Goal: Transaction & Acquisition: Purchase product/service

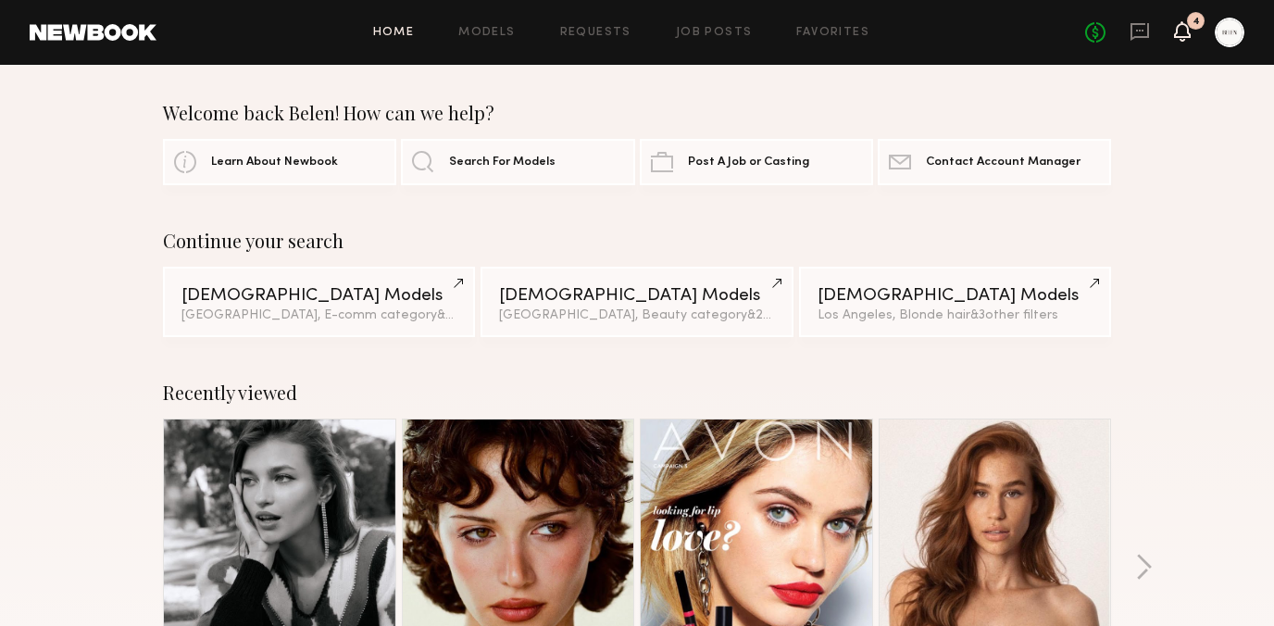
click at [1177, 31] on icon at bounding box center [1182, 30] width 15 height 13
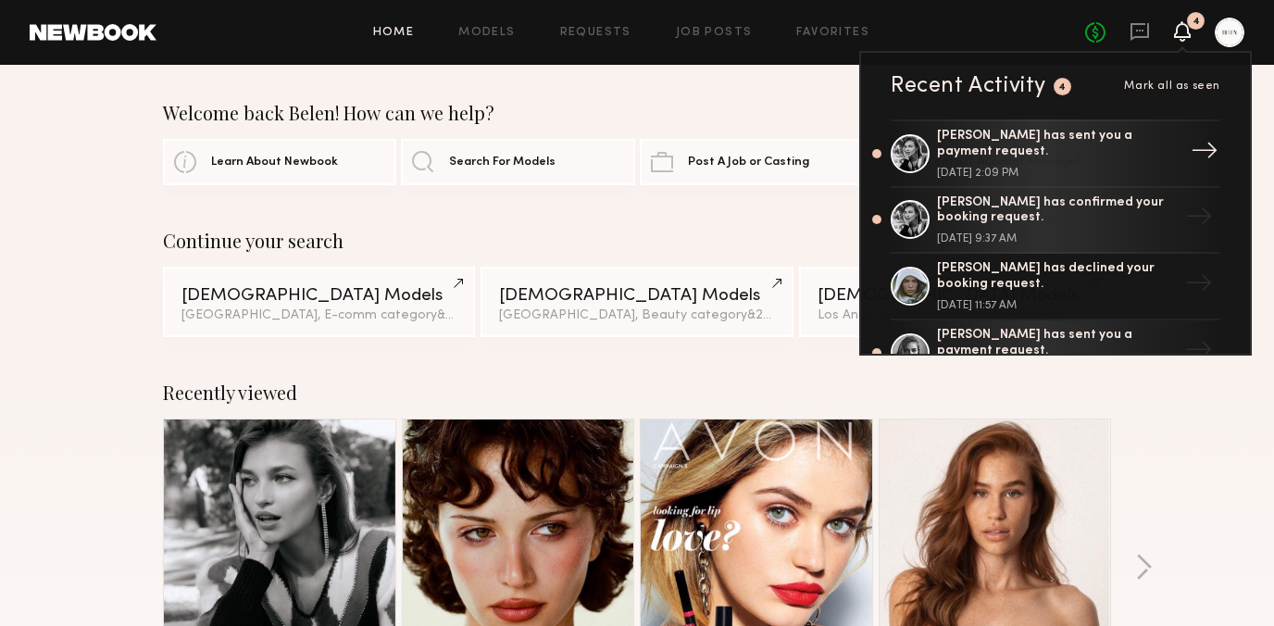
click at [1032, 157] on div "[PERSON_NAME] has sent you a payment request." at bounding box center [1057, 144] width 241 height 31
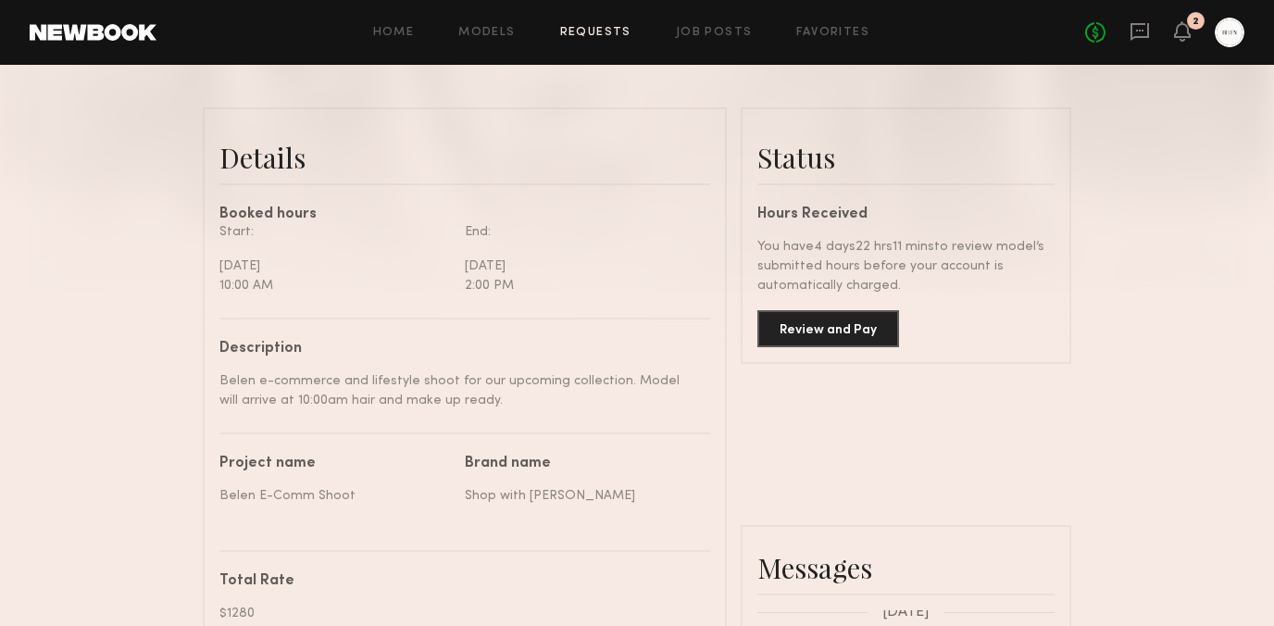
scroll to position [451, 0]
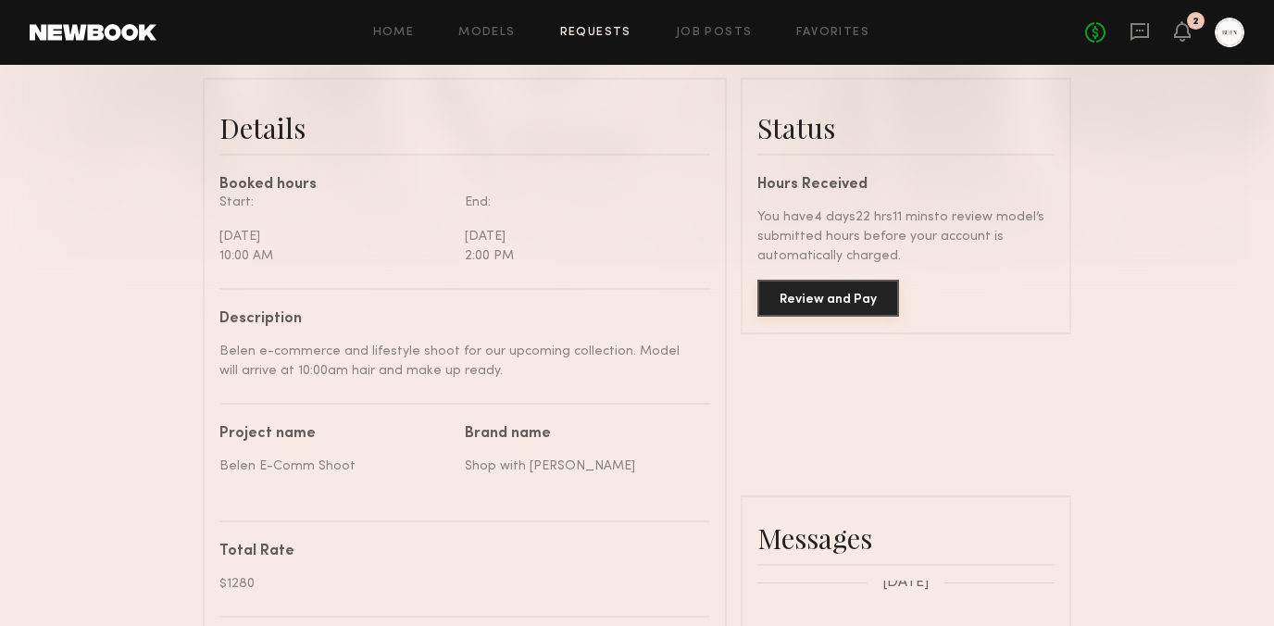
click at [816, 294] on button "Review and Pay" at bounding box center [828, 298] width 142 height 37
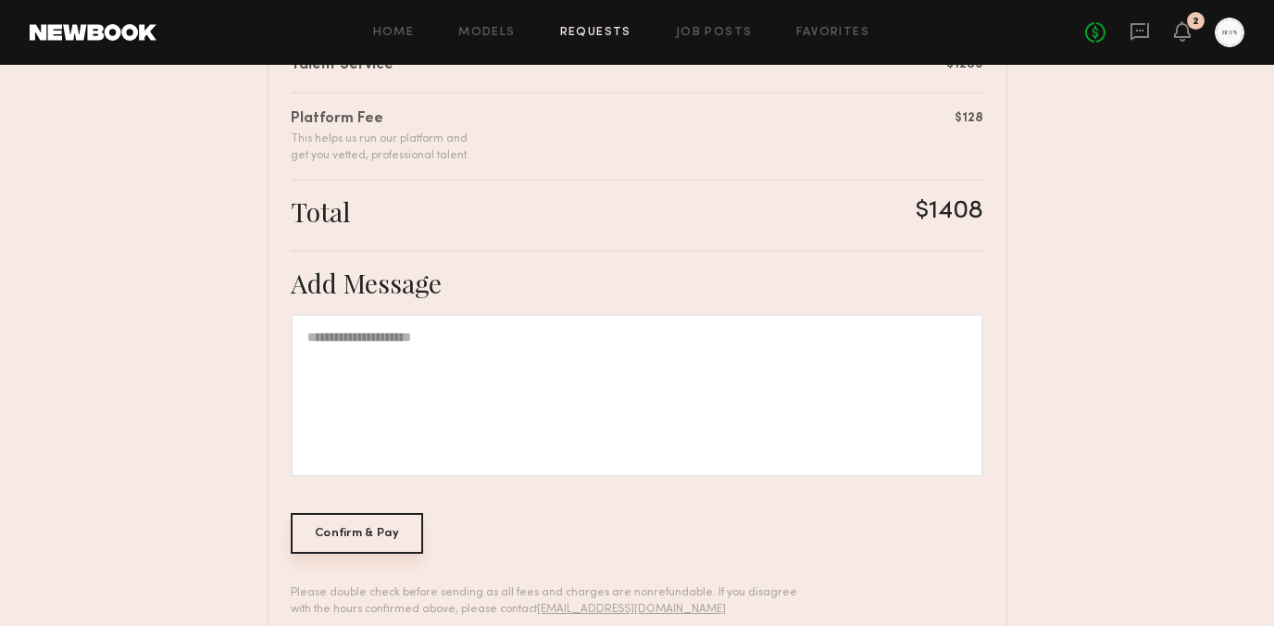
scroll to position [557, 0]
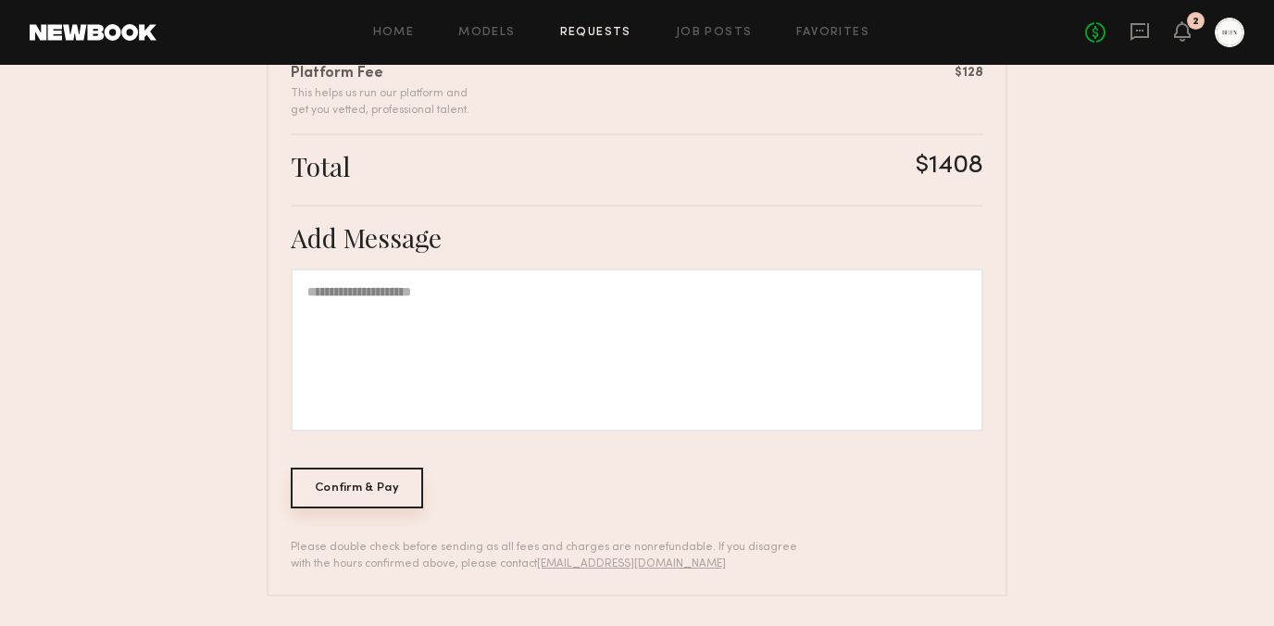
click at [321, 500] on div "Confirm & Pay" at bounding box center [357, 487] width 132 height 41
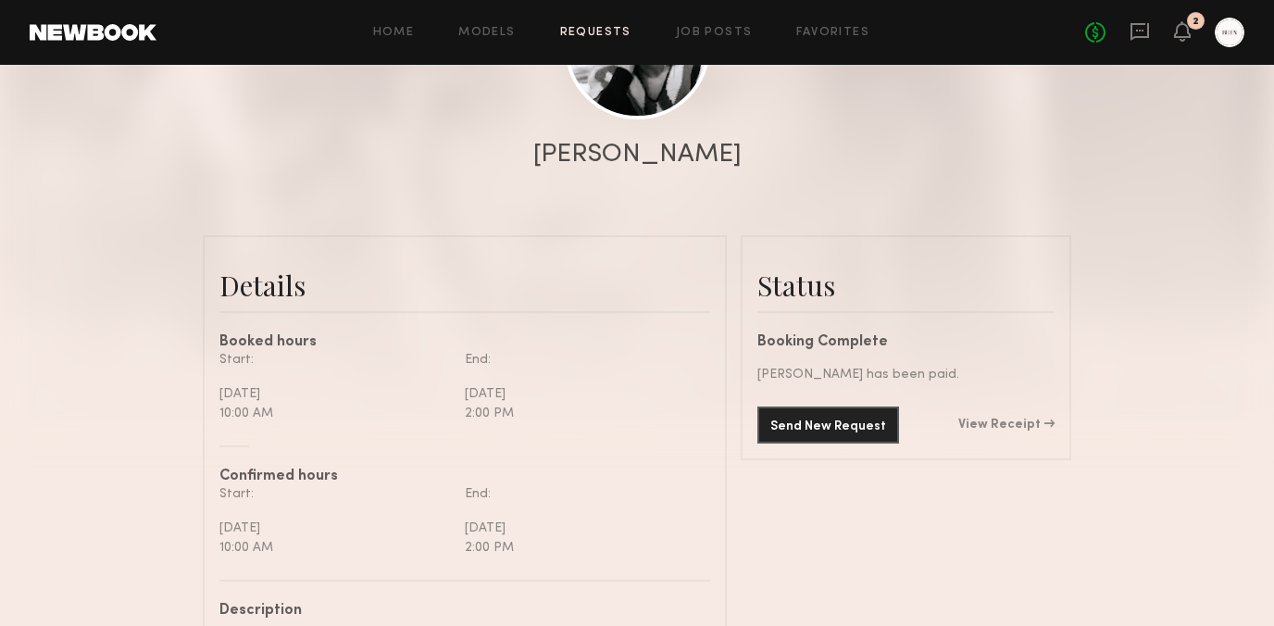
scroll to position [332, 0]
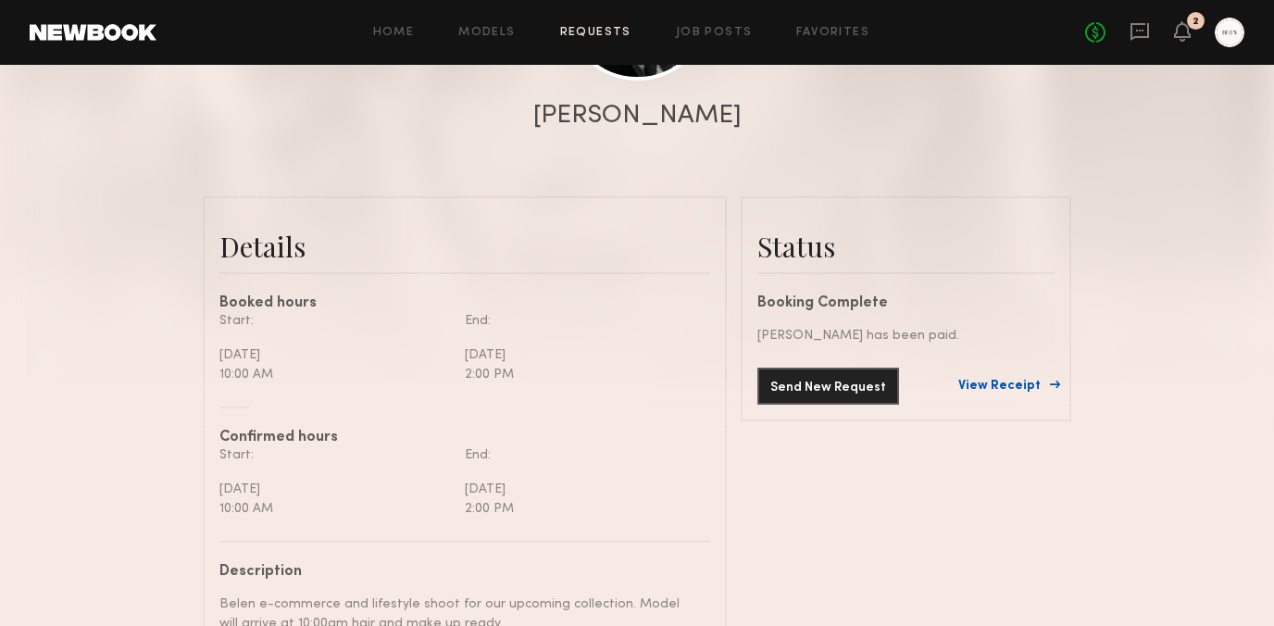
click at [994, 391] on link "View Receipt" at bounding box center [1006, 386] width 96 height 13
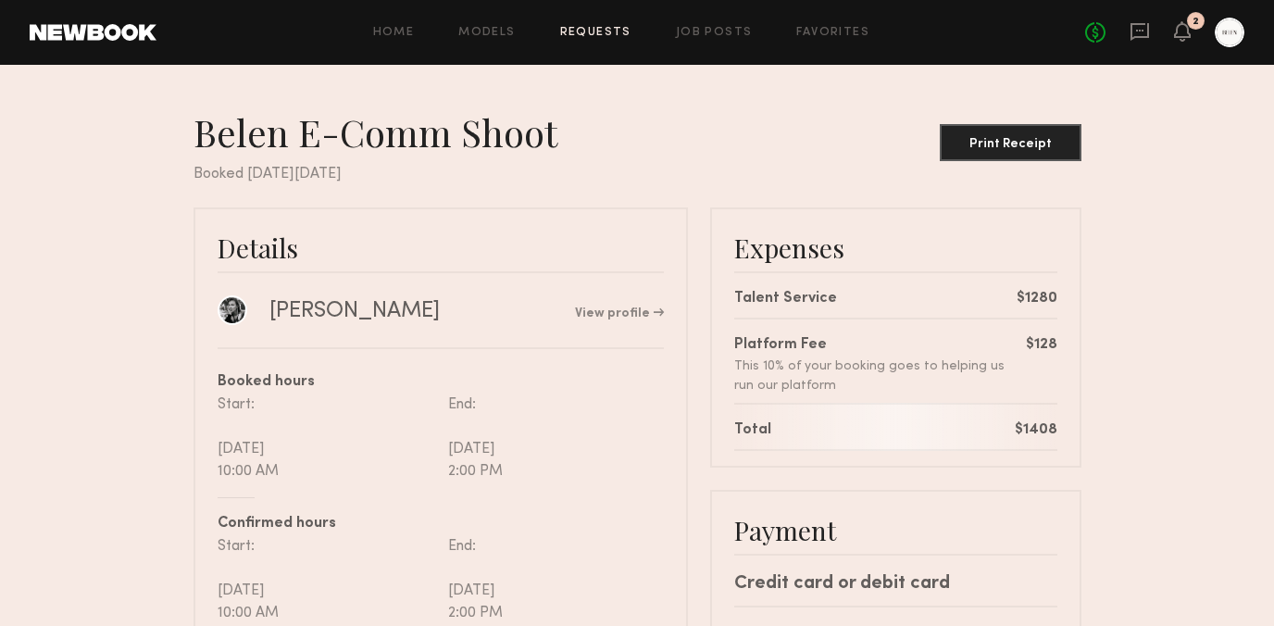
click at [117, 41] on header "Home Models Requests Job Posts Favorites Sign Out No fees up to $5,000 2" at bounding box center [637, 32] width 1274 height 65
click at [108, 32] on link at bounding box center [93, 32] width 127 height 17
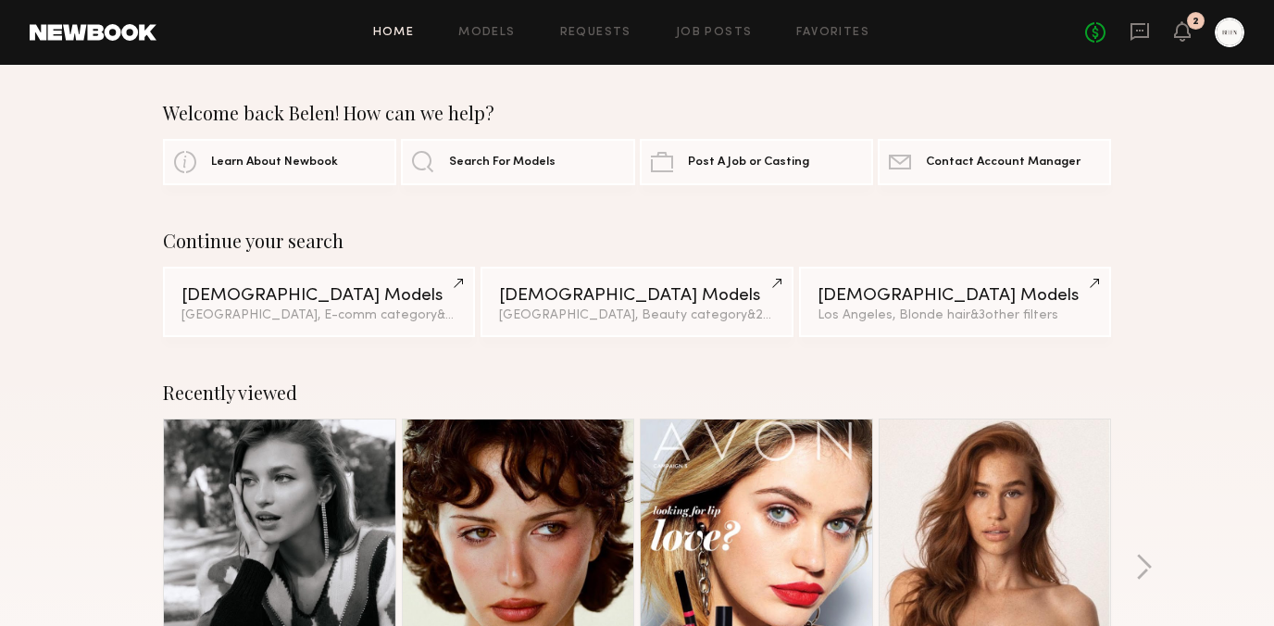
click at [112, 25] on link at bounding box center [93, 32] width 127 height 17
